Goal: Transaction & Acquisition: Purchase product/service

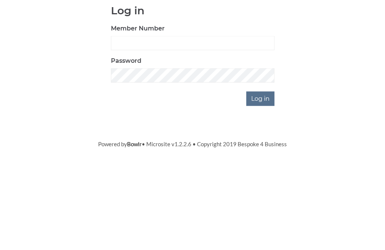
scroll to position [81, 0]
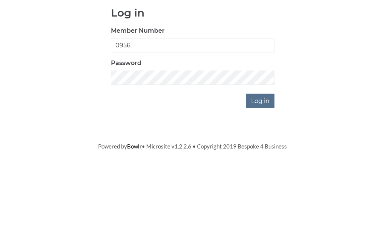
type input "0956"
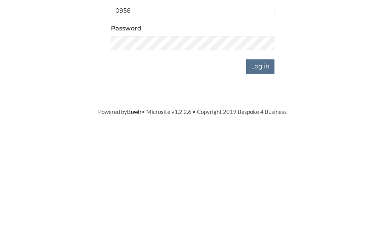
click at [269, 172] on input "Log in" at bounding box center [260, 179] width 28 height 14
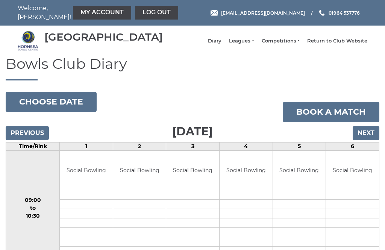
click at [80, 12] on link "My Account" at bounding box center [102, 13] width 58 height 14
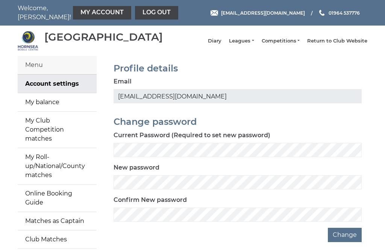
click at [55, 109] on link "My balance" at bounding box center [57, 102] width 79 height 18
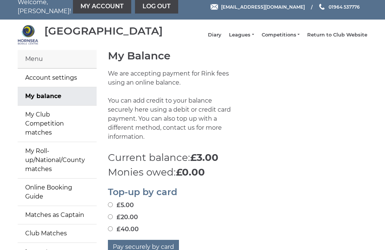
scroll to position [18, 0]
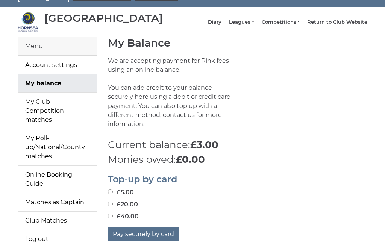
click at [113, 190] on input "£5.00" at bounding box center [110, 192] width 5 height 5
radio input "true"
click at [115, 188] on label "£5.00" at bounding box center [121, 192] width 26 height 9
click at [113, 190] on input "£5.00" at bounding box center [110, 192] width 5 height 5
click at [150, 229] on button "Pay securely by card" at bounding box center [143, 234] width 71 height 14
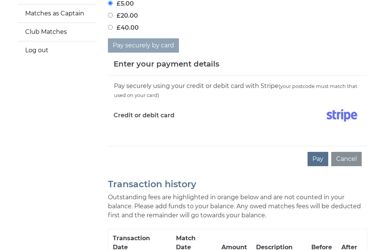
scroll to position [220, 0]
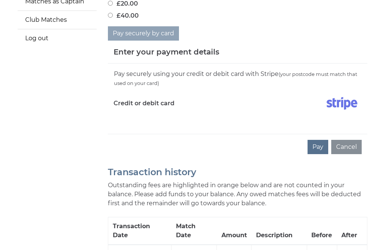
click at [324, 145] on button "Pay" at bounding box center [318, 147] width 21 height 14
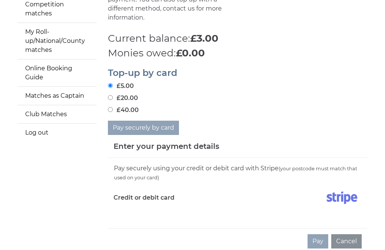
scroll to position [122, 0]
